Goal: Information Seeking & Learning: Learn about a topic

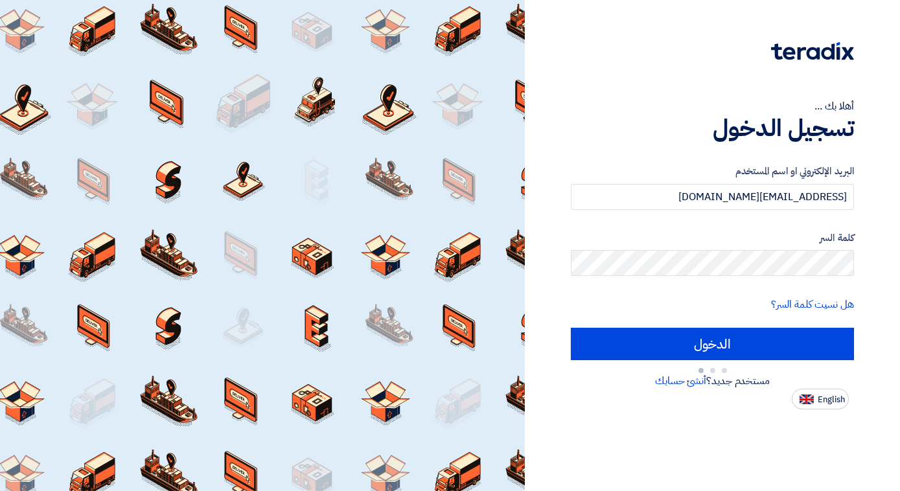
type input "Sign in"
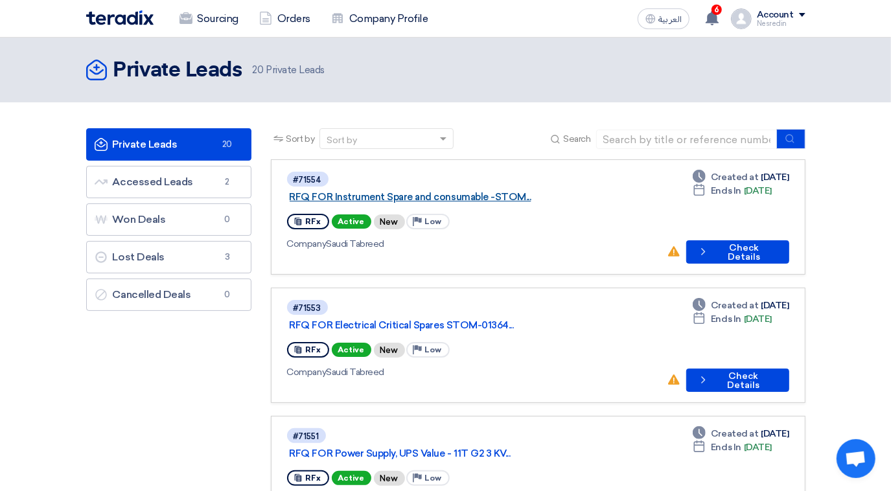
click at [397, 191] on link "RFQ FOR Instrument Spare and consumable -STOM..." at bounding box center [452, 197] width 324 height 12
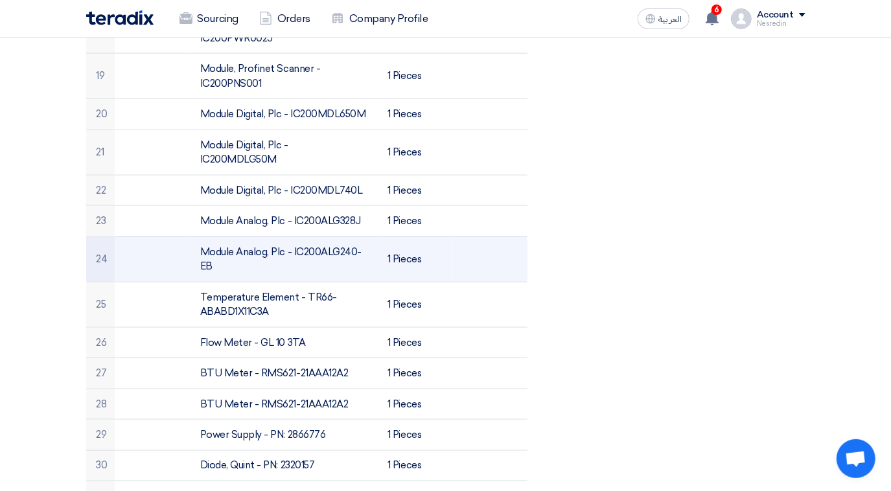
scroll to position [1178, 0]
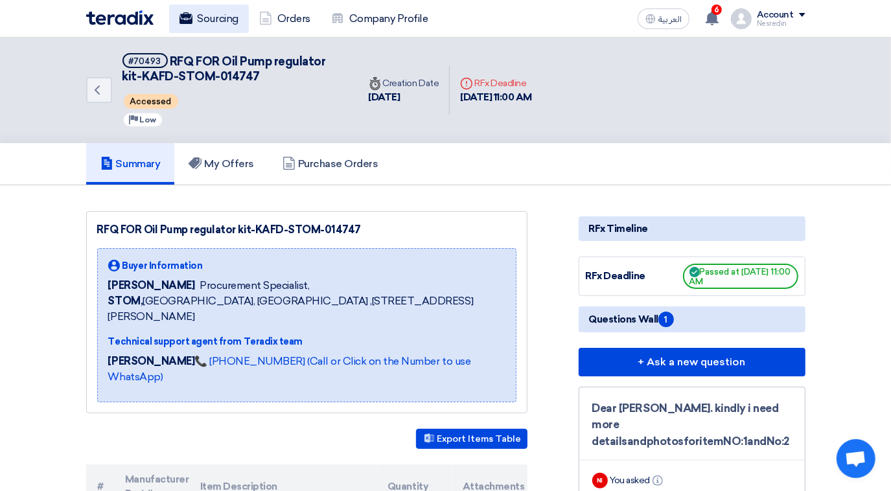
click at [224, 19] on link "Sourcing" at bounding box center [209, 19] width 80 height 29
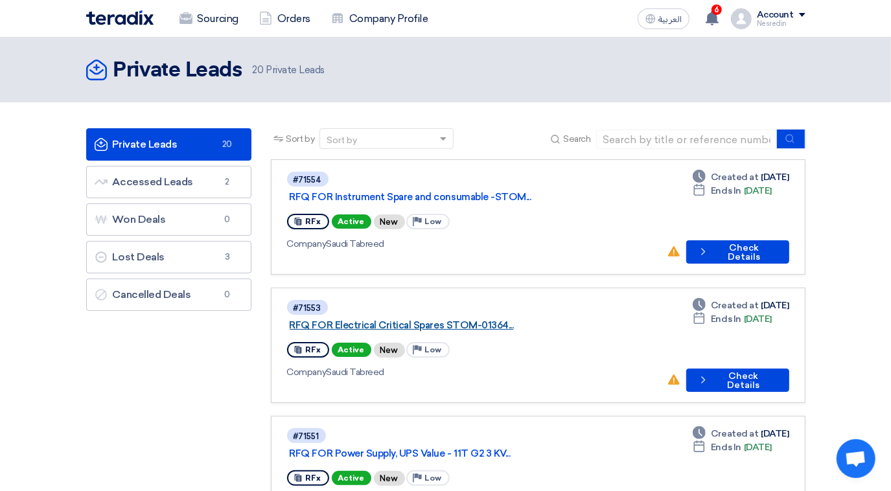
click at [393, 320] on link "RFQ FOR Electrical Critical Spares STOM-01364..." at bounding box center [452, 326] width 324 height 12
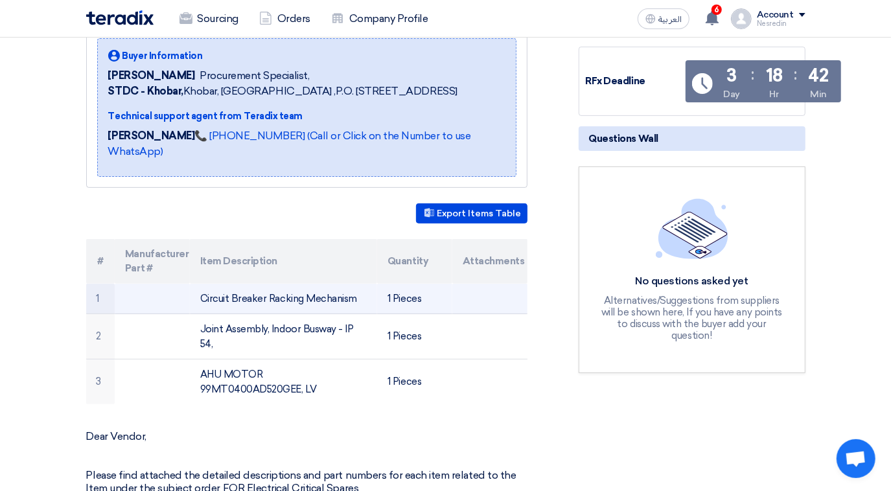
scroll to position [235, 0]
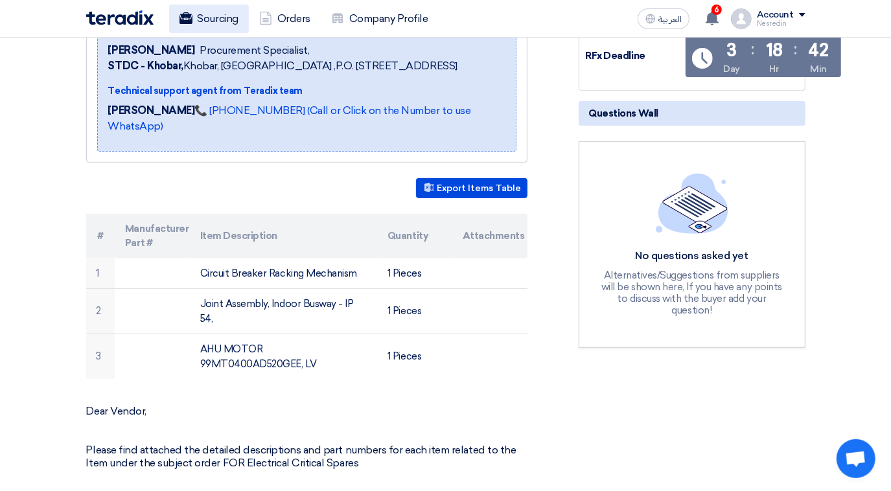
click at [220, 23] on link "Sourcing" at bounding box center [209, 19] width 80 height 29
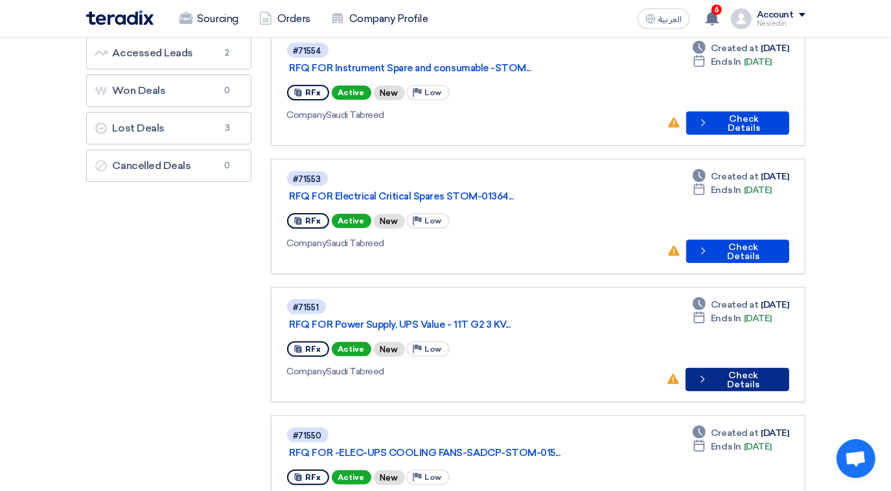
scroll to position [176, 0]
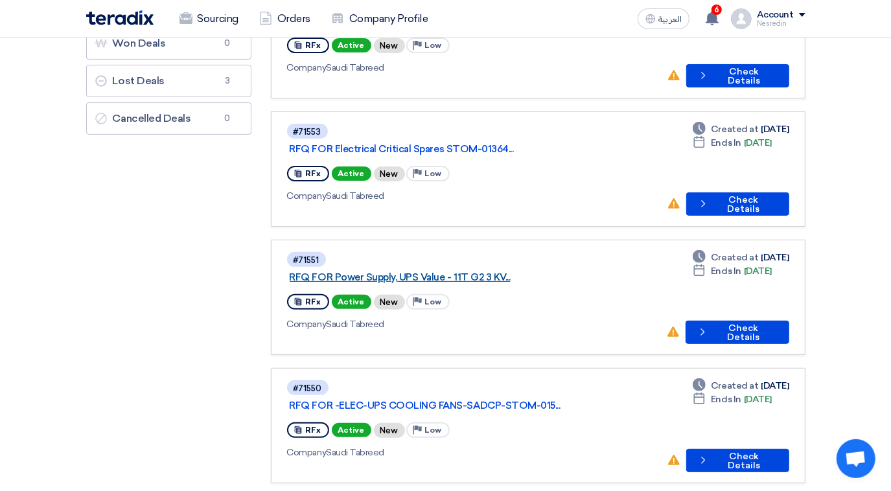
click at [389, 272] on link "RFQ FOR Power Supply, UPS Value - 11T G2 3 KV..." at bounding box center [452, 278] width 324 height 12
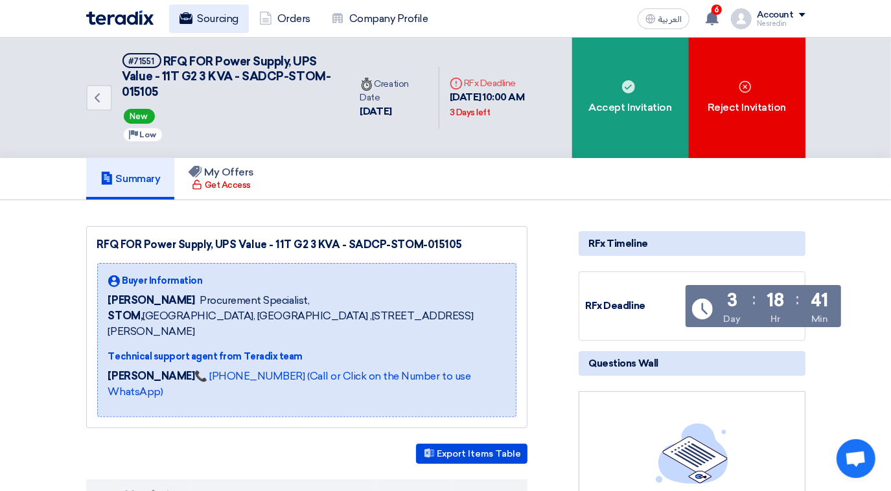
click at [217, 23] on link "Sourcing" at bounding box center [209, 19] width 80 height 29
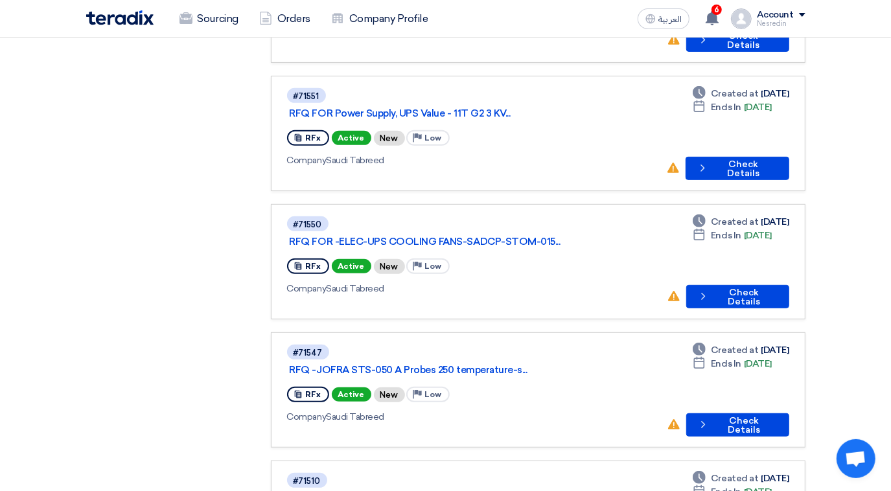
scroll to position [353, 0]
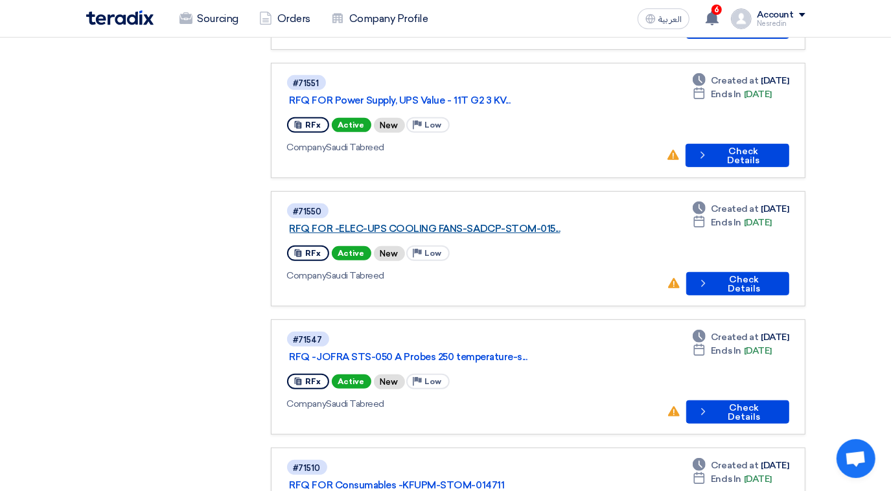
click at [418, 223] on link "RFQ FOR -ELEC-UPS COOLING FANS-SADCP-STOM-015..." at bounding box center [452, 229] width 324 height 12
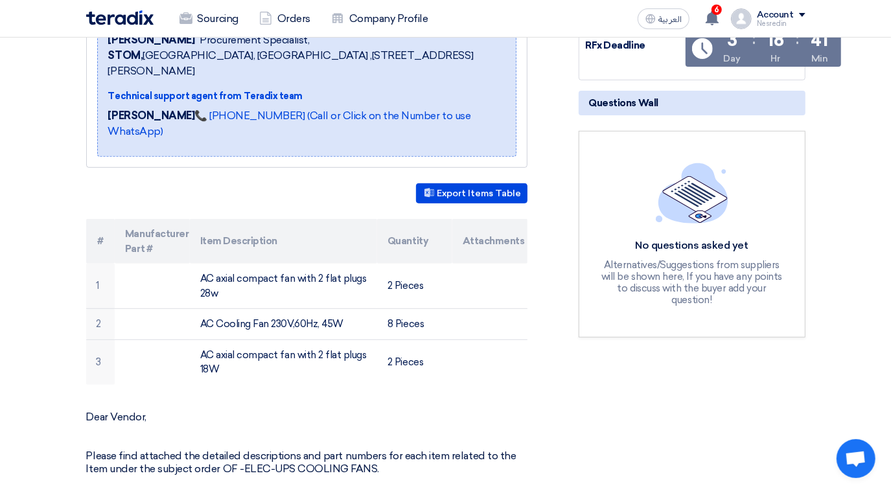
scroll to position [294, 0]
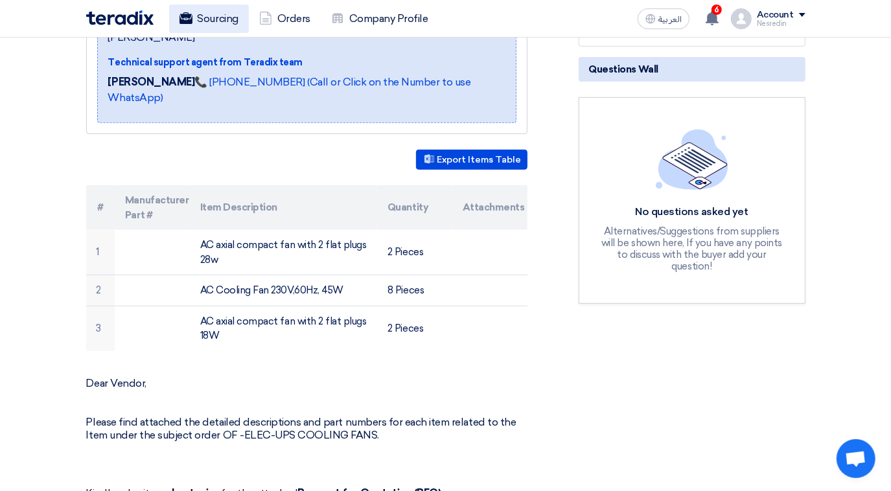
click at [214, 22] on link "Sourcing" at bounding box center [209, 19] width 80 height 29
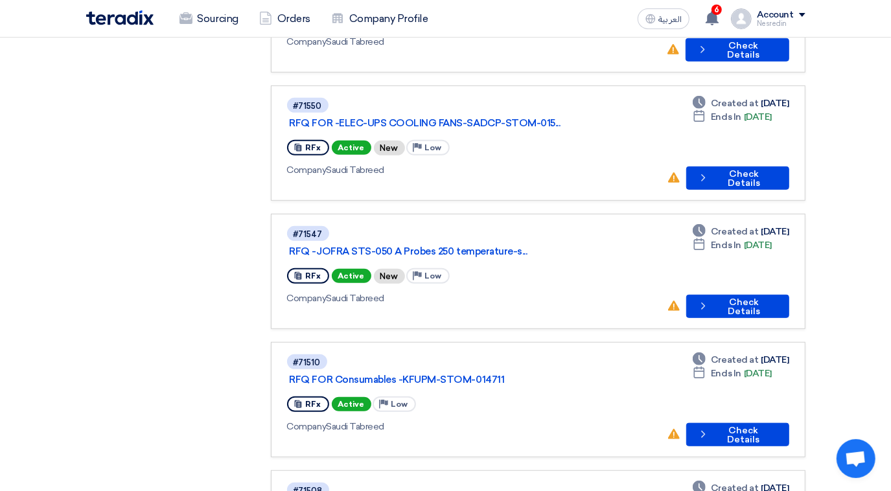
scroll to position [471, 0]
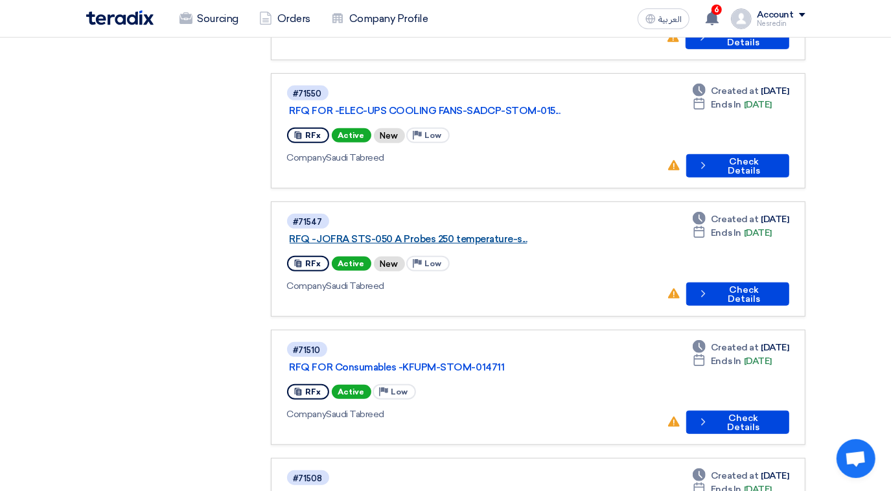
click at [401, 233] on link "RFQ -JOFRA STS-050 A Probes 250 temperature-s..." at bounding box center [452, 239] width 324 height 12
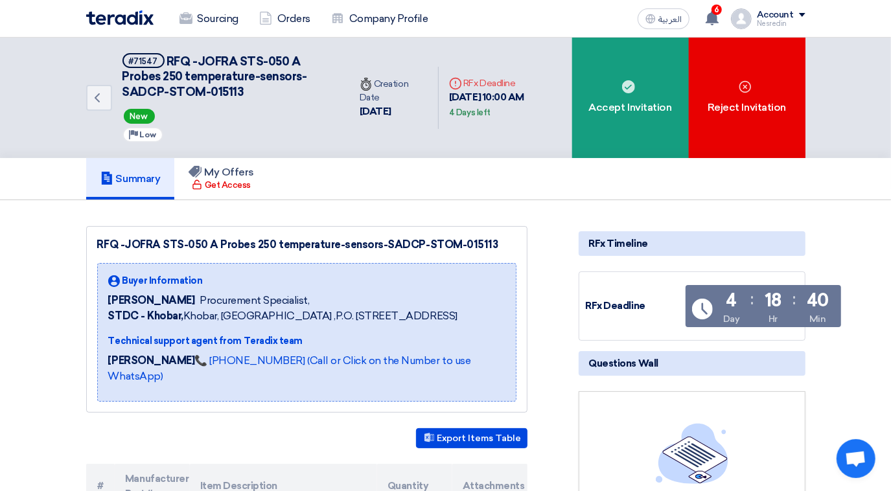
scroll to position [294, 0]
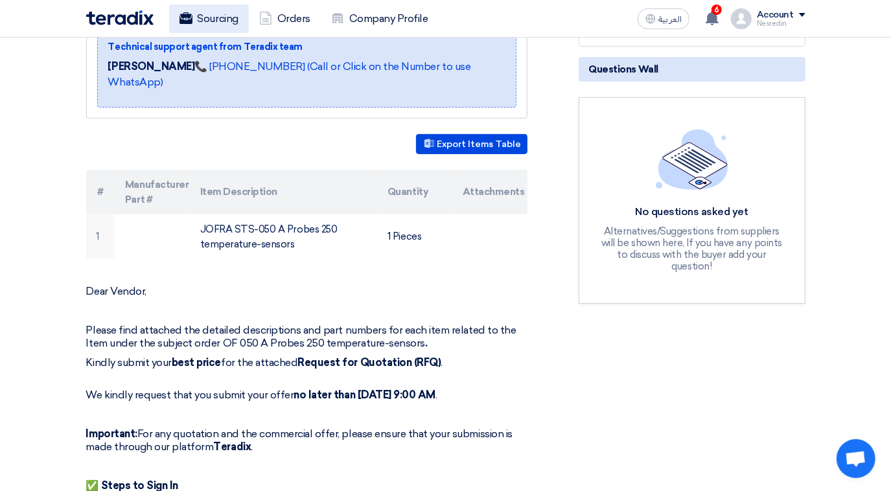
click at [211, 20] on link "Sourcing" at bounding box center [209, 19] width 80 height 29
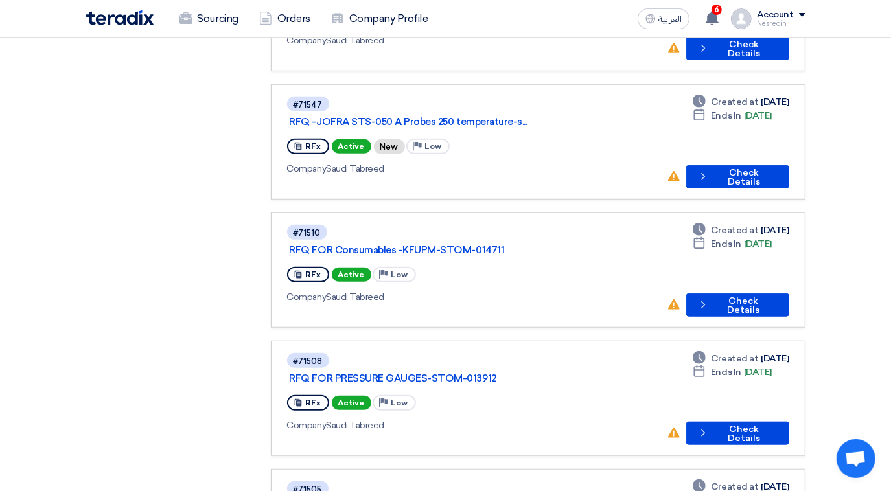
scroll to position [589, 0]
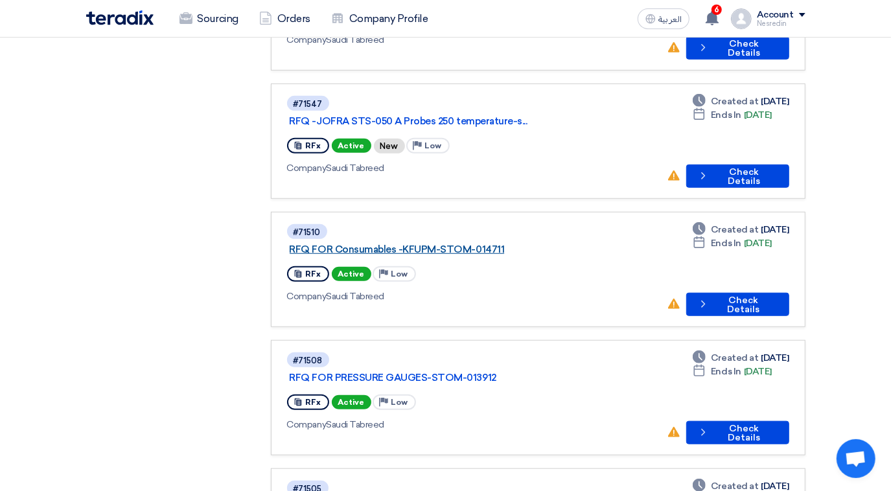
click at [410, 244] on link "RFQ FOR Consumables -KFUPM-STOM-014711" at bounding box center [452, 250] width 324 height 12
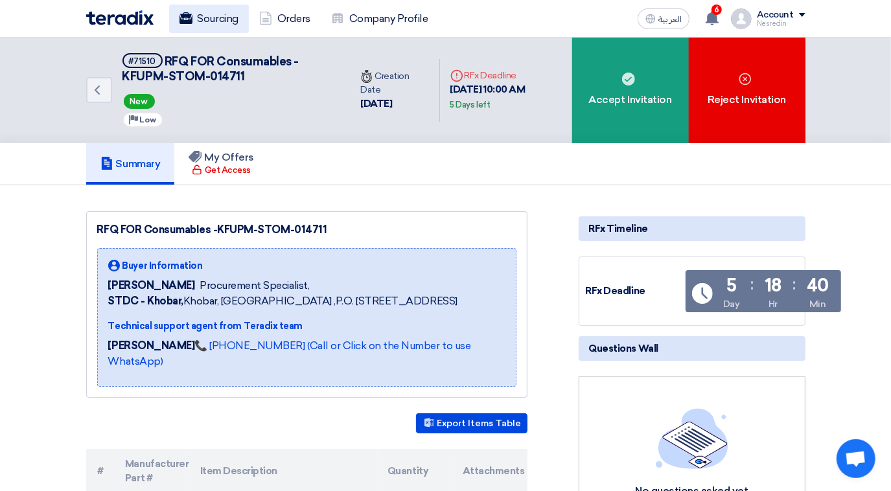
click at [208, 16] on link "Sourcing" at bounding box center [209, 19] width 80 height 29
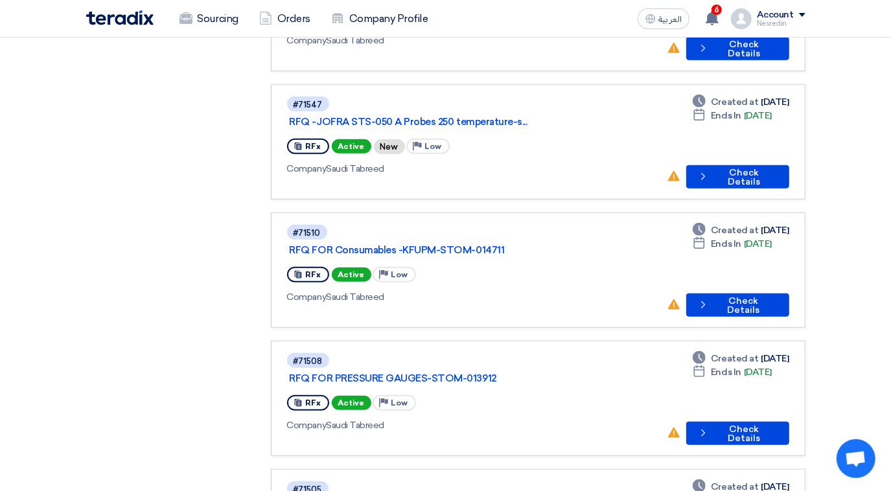
scroll to position [589, 0]
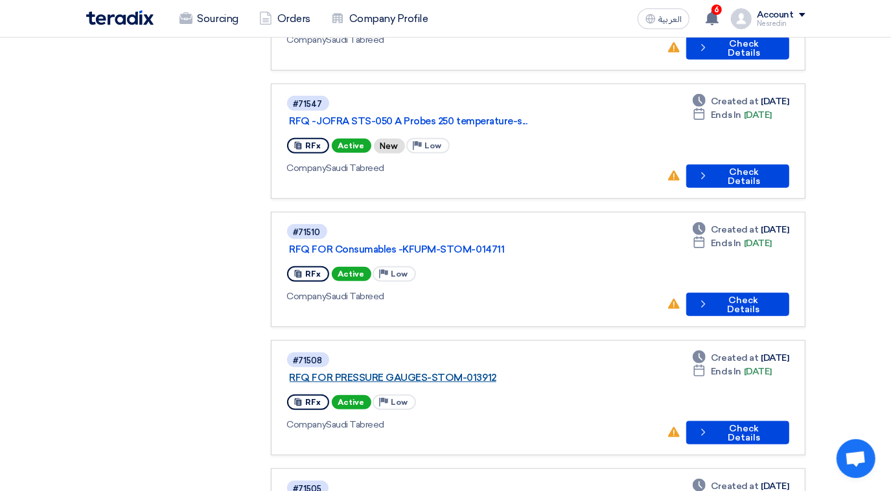
click at [416, 372] on link "RFQ FOR PRESSURE GAUGES-STOM-013912" at bounding box center [452, 378] width 324 height 12
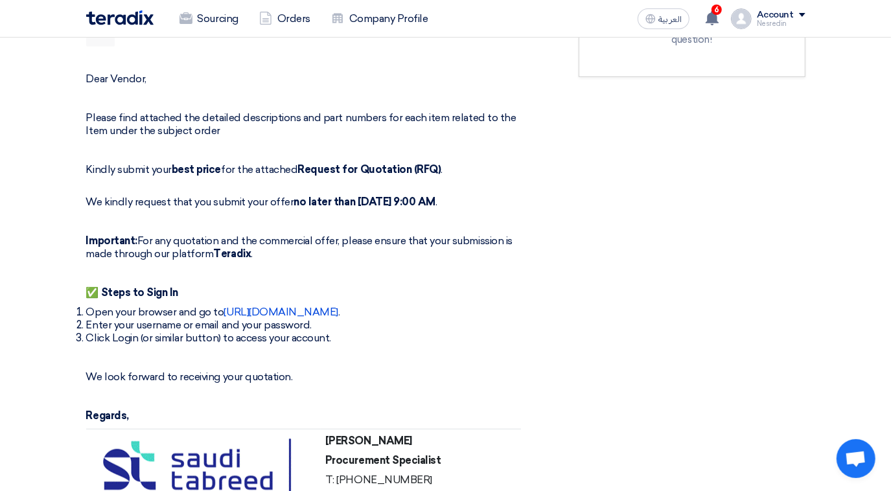
scroll to position [783, 0]
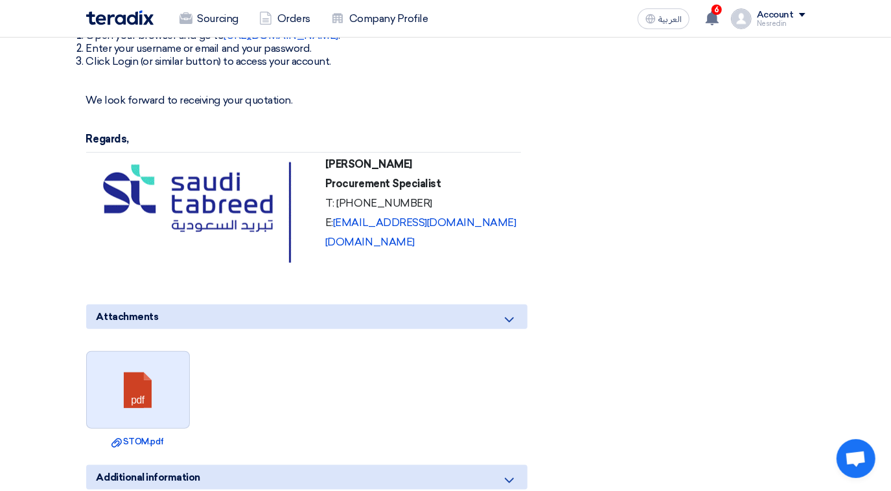
click at [154, 384] on link at bounding box center [139, 391] width 104 height 78
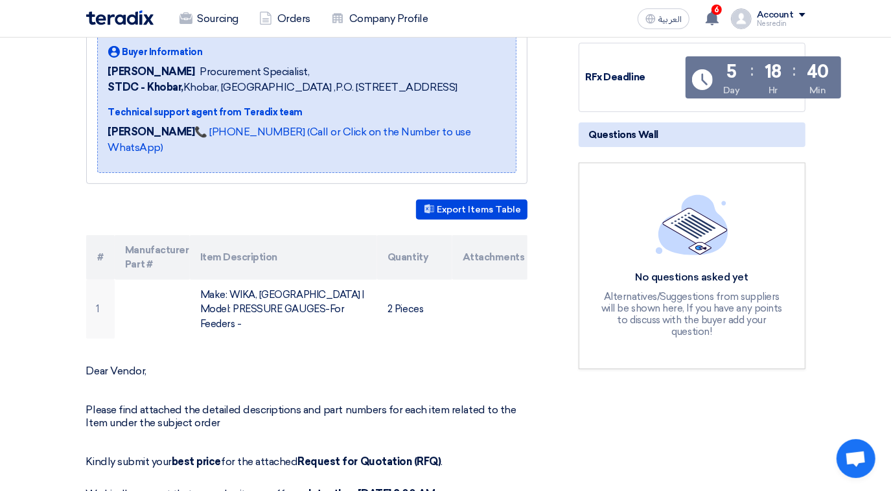
scroll to position [17, 0]
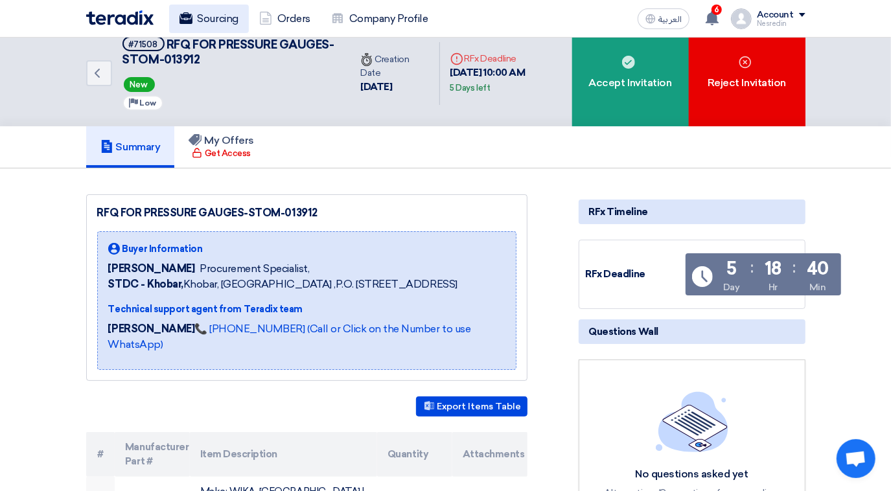
click at [211, 16] on link "Sourcing" at bounding box center [209, 19] width 80 height 29
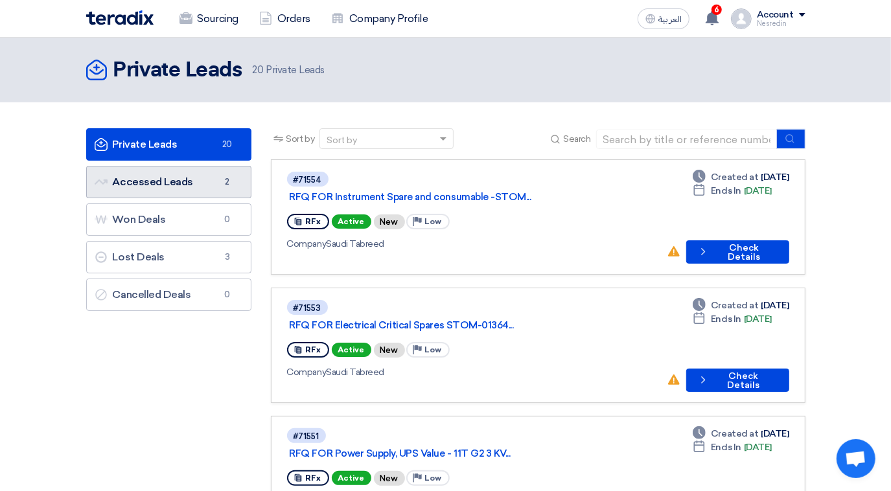
click at [169, 189] on link "Accessed Leads Accessed Leads 2" at bounding box center [168, 182] width 165 height 32
